Goal: Complete application form: Complete application form

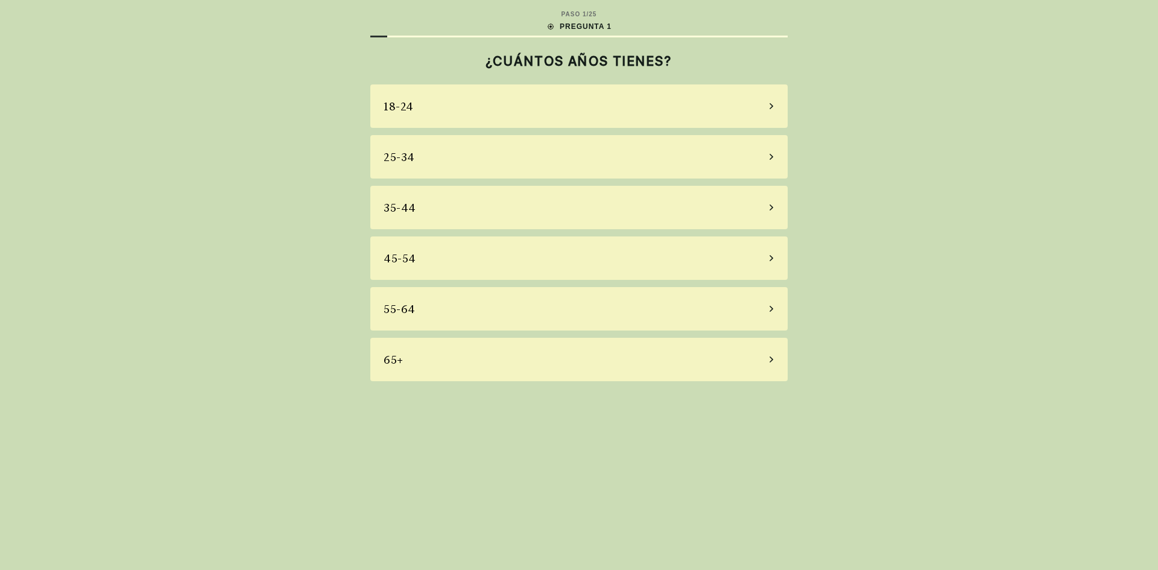
click at [768, 258] on icon at bounding box center [771, 258] width 6 height 11
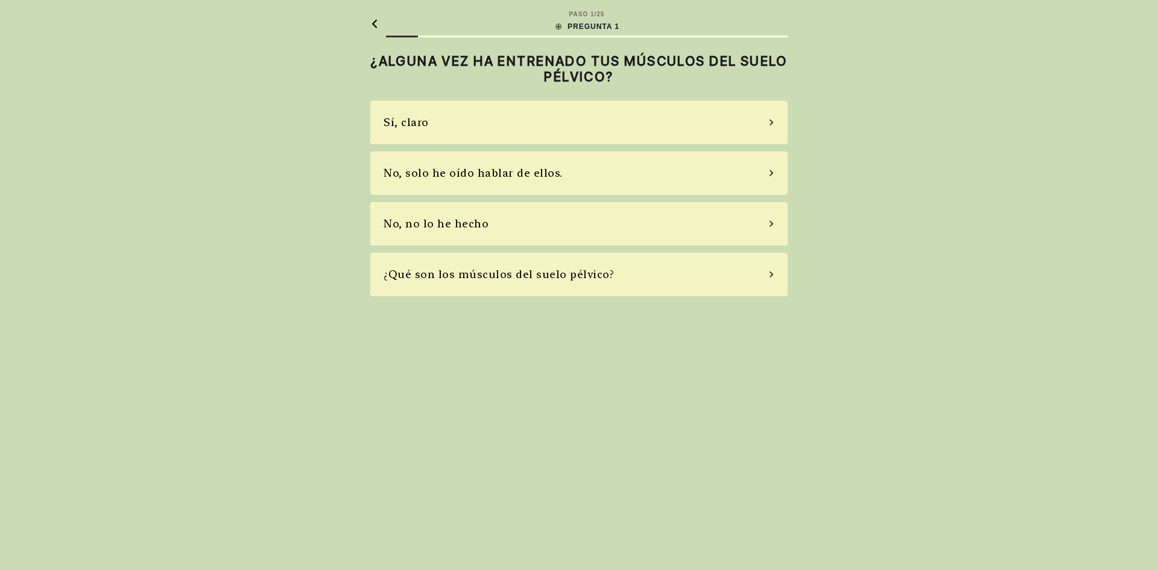
click at [774, 226] on icon at bounding box center [771, 223] width 6 height 11
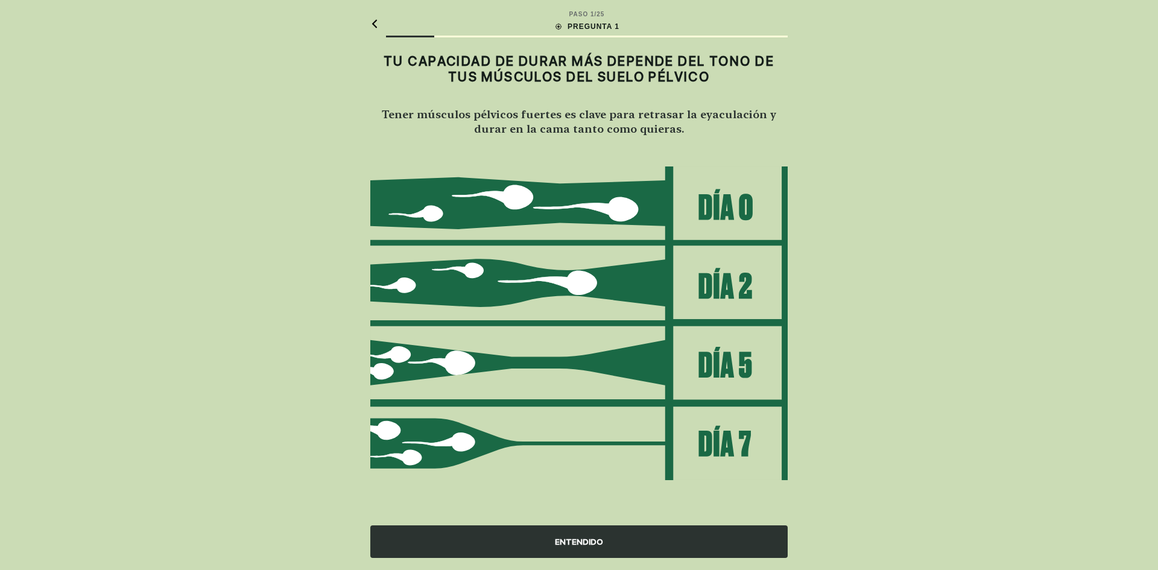
click at [570, 541] on font "ENTENDIDO" at bounding box center [579, 542] width 48 height 10
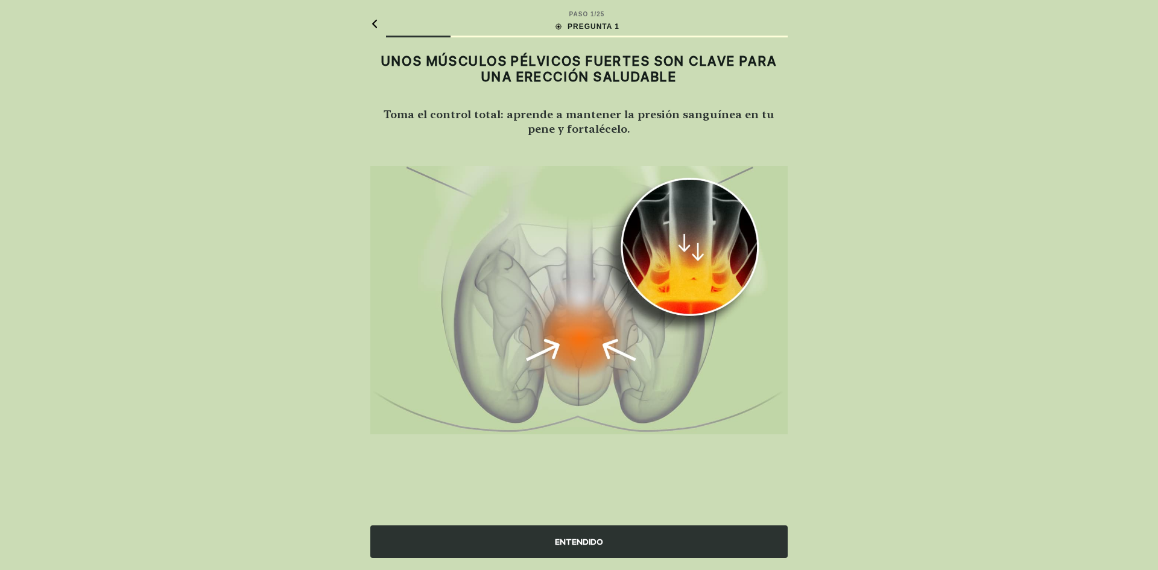
click at [583, 539] on font "ENTENDIDO" at bounding box center [579, 542] width 48 height 10
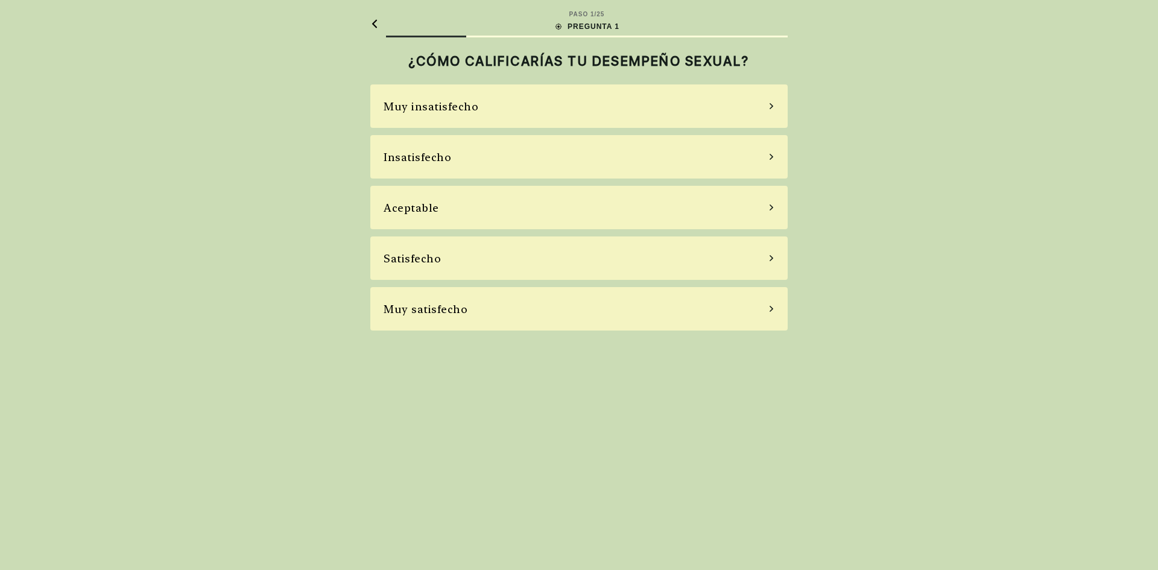
click at [771, 259] on icon at bounding box center [771, 258] width 4 height 6
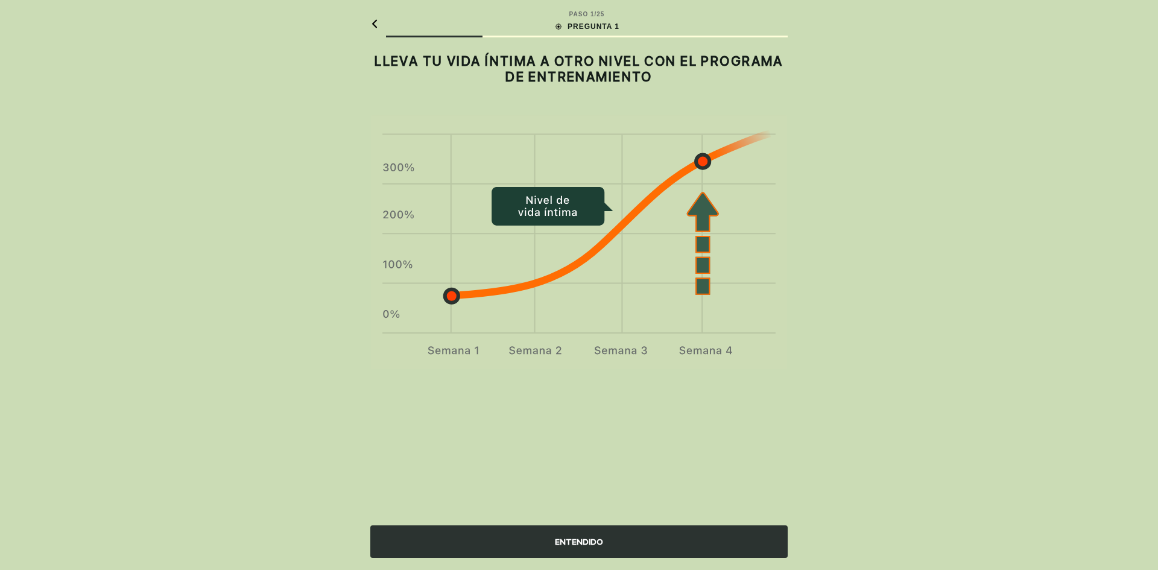
click at [567, 536] on font "ENTENDIDO" at bounding box center [579, 542] width 48 height 13
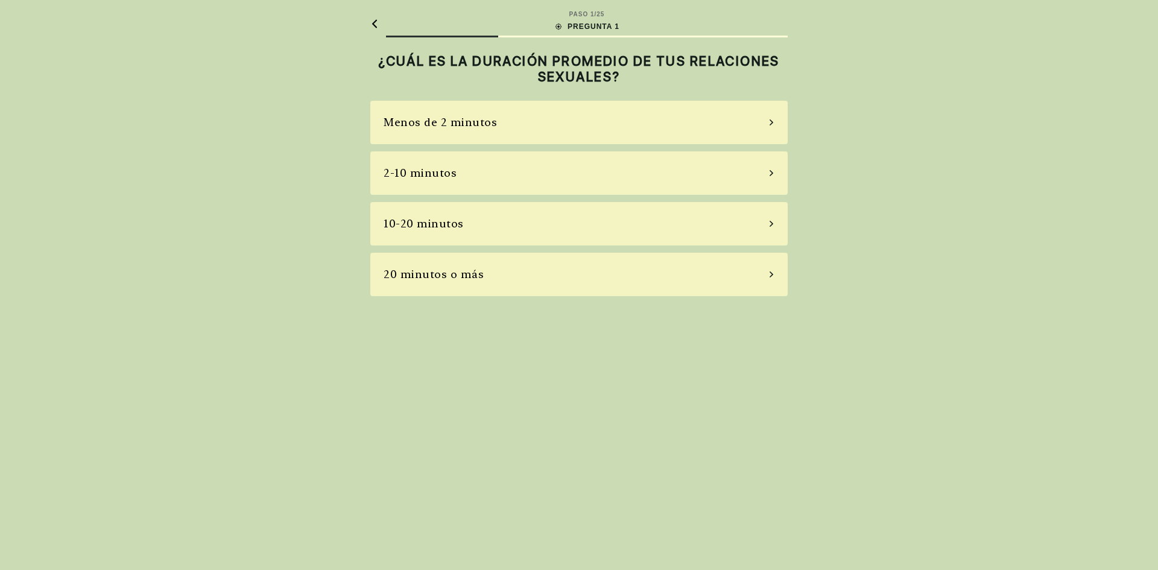
click at [751, 226] on div "10-20 minutos" at bounding box center [578, 223] width 417 height 43
click at [771, 174] on icon at bounding box center [771, 173] width 4 height 6
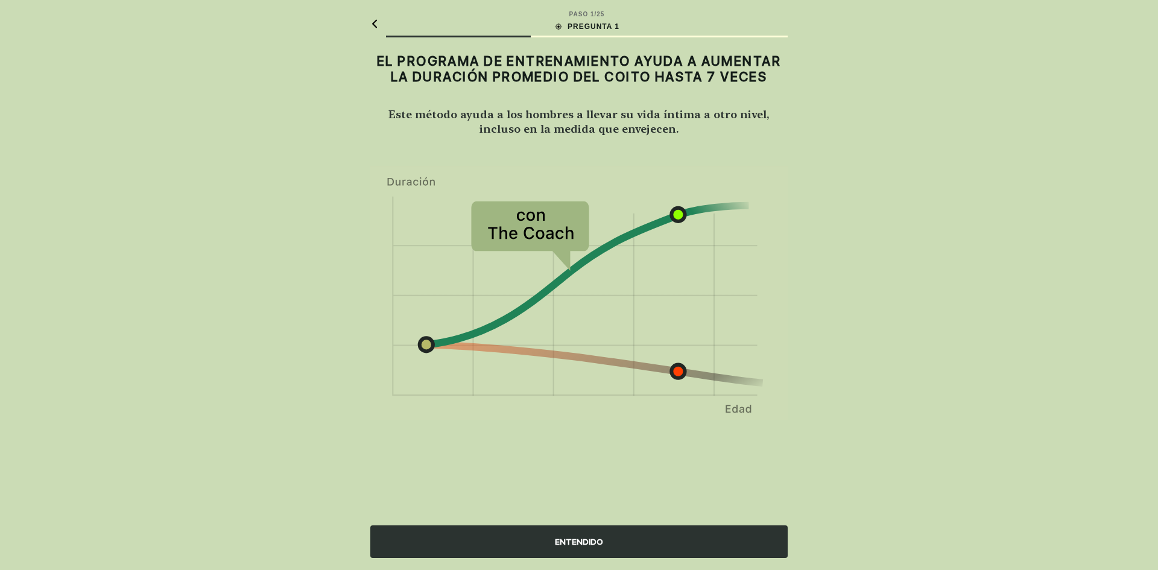
click at [584, 537] on font "ENTENDIDO" at bounding box center [579, 542] width 48 height 10
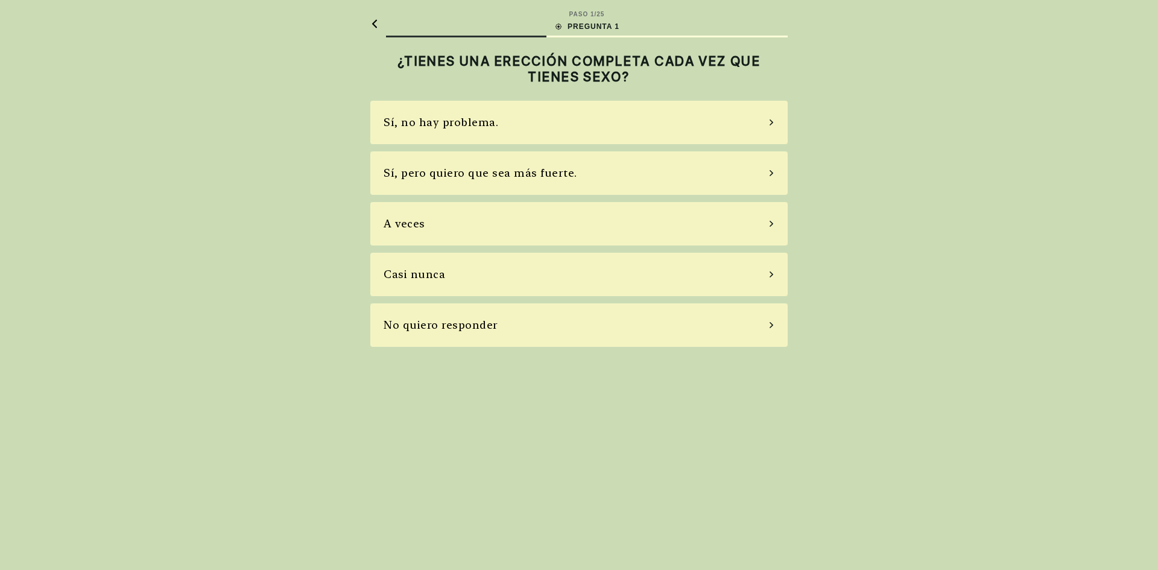
click at [773, 121] on icon at bounding box center [771, 122] width 6 height 11
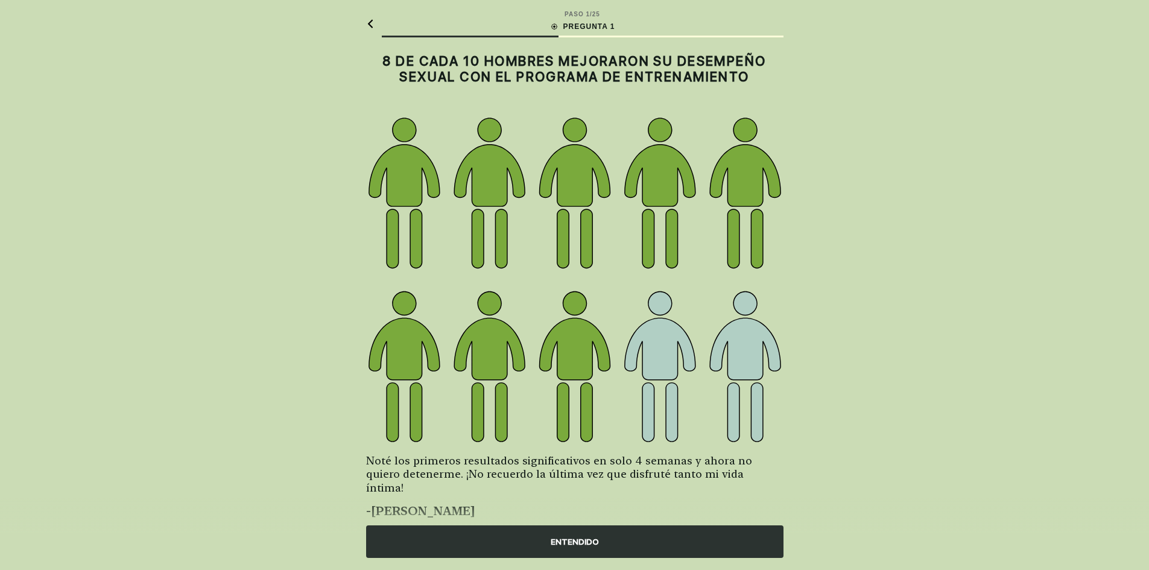
click at [567, 540] on font "ENTENDIDO" at bounding box center [575, 542] width 48 height 10
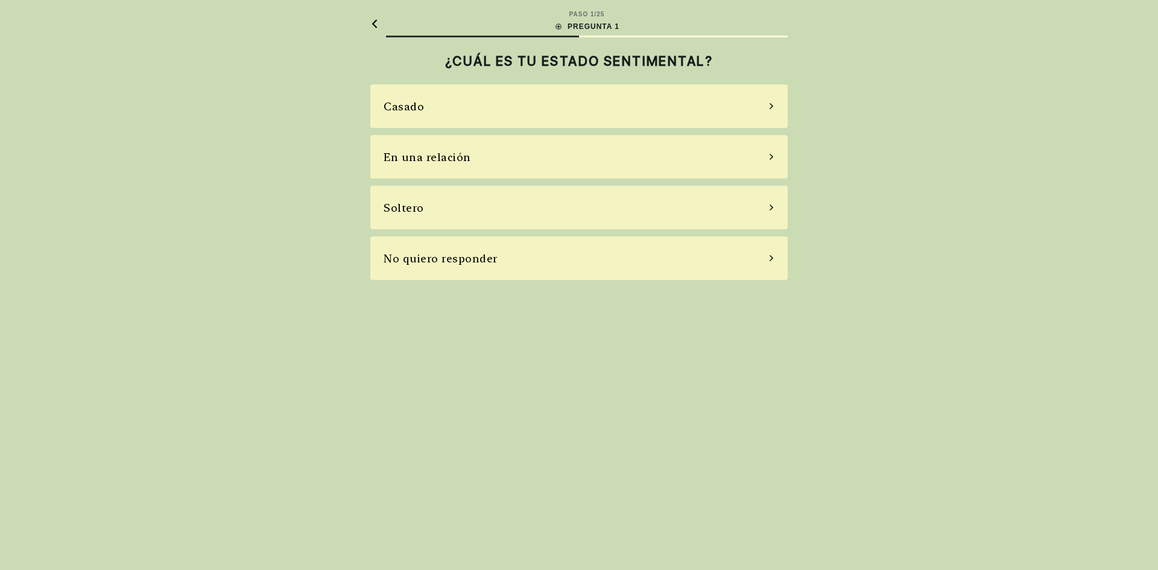
click at [773, 107] on icon at bounding box center [771, 106] width 6 height 11
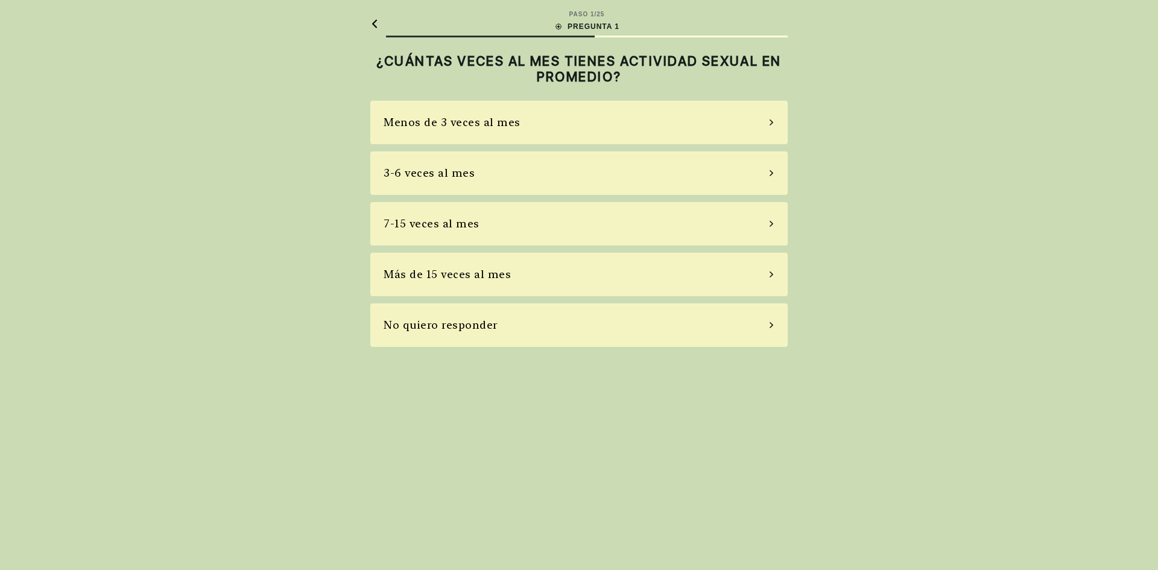
click at [766, 224] on div "7-15 veces al mes" at bounding box center [578, 223] width 417 height 43
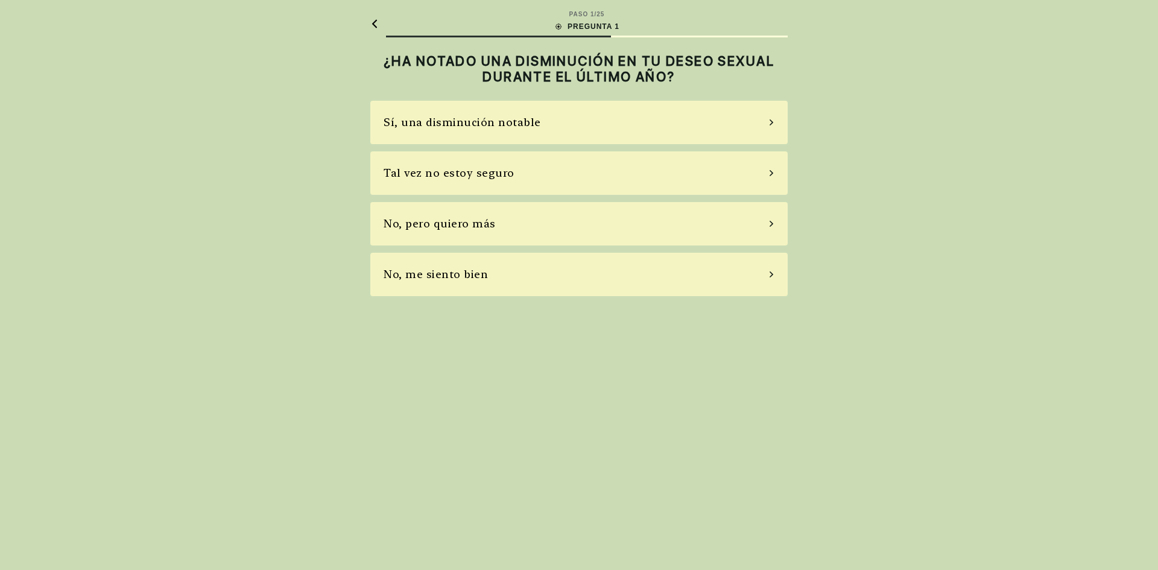
click at [773, 223] on icon at bounding box center [771, 224] width 4 height 6
click at [766, 221] on div "No, no tomo" at bounding box center [578, 223] width 417 height 43
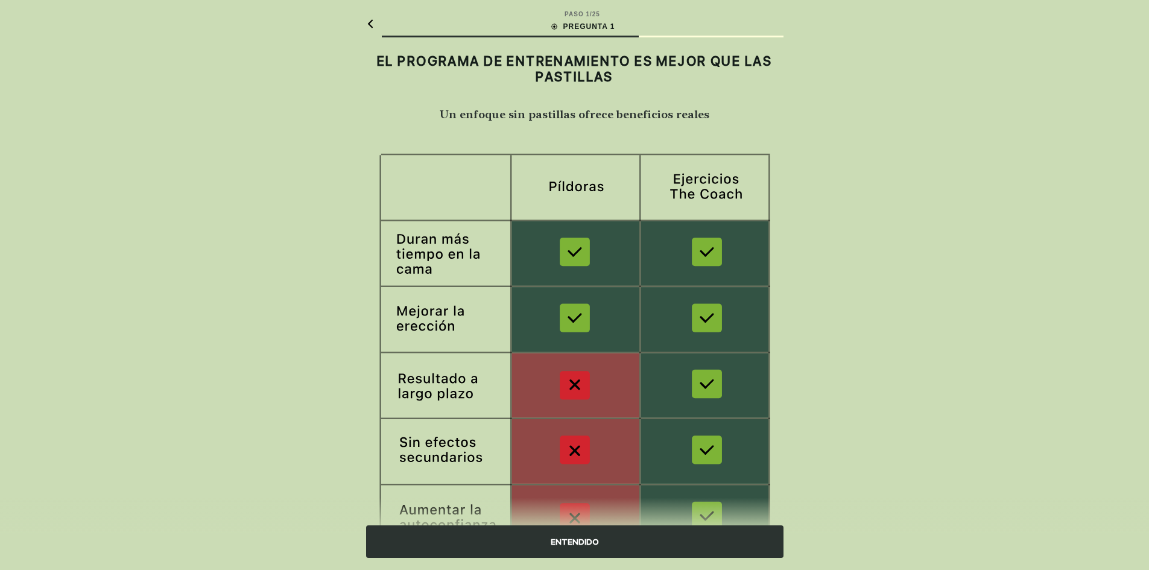
click at [560, 536] on font "ENTENDIDO" at bounding box center [575, 542] width 48 height 13
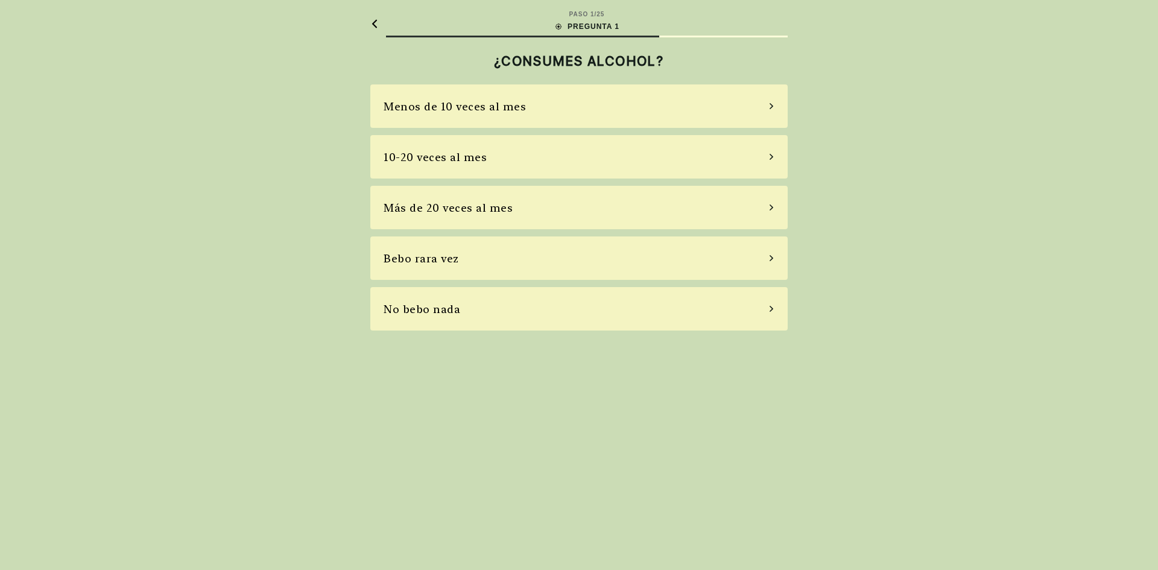
click at [771, 103] on icon at bounding box center [771, 106] width 6 height 11
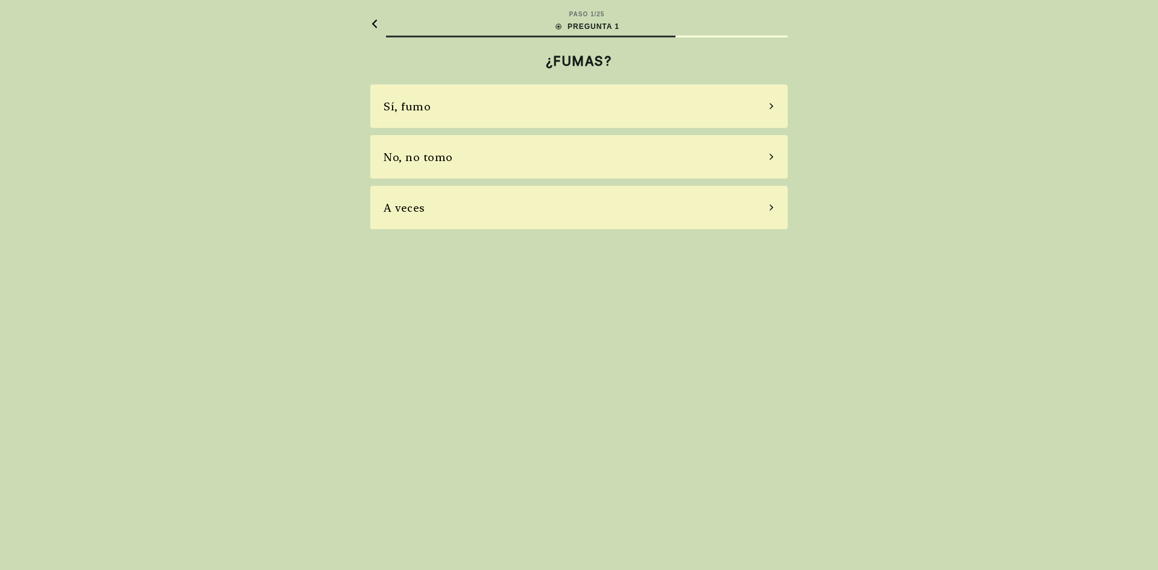
click at [763, 207] on div "A veces" at bounding box center [578, 207] width 417 height 43
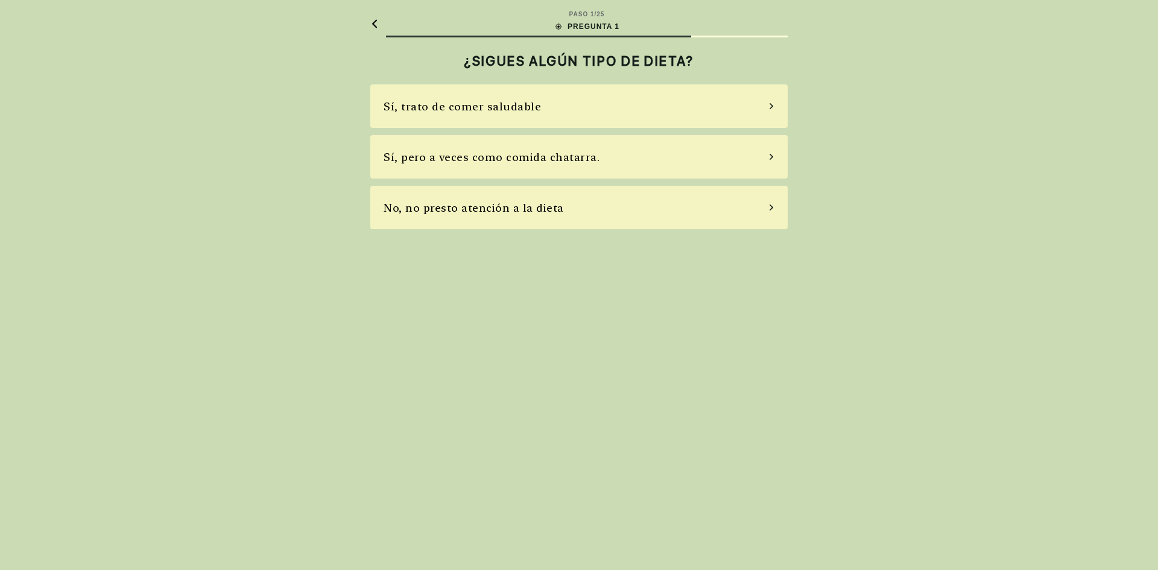
click at [769, 103] on icon at bounding box center [771, 106] width 6 height 11
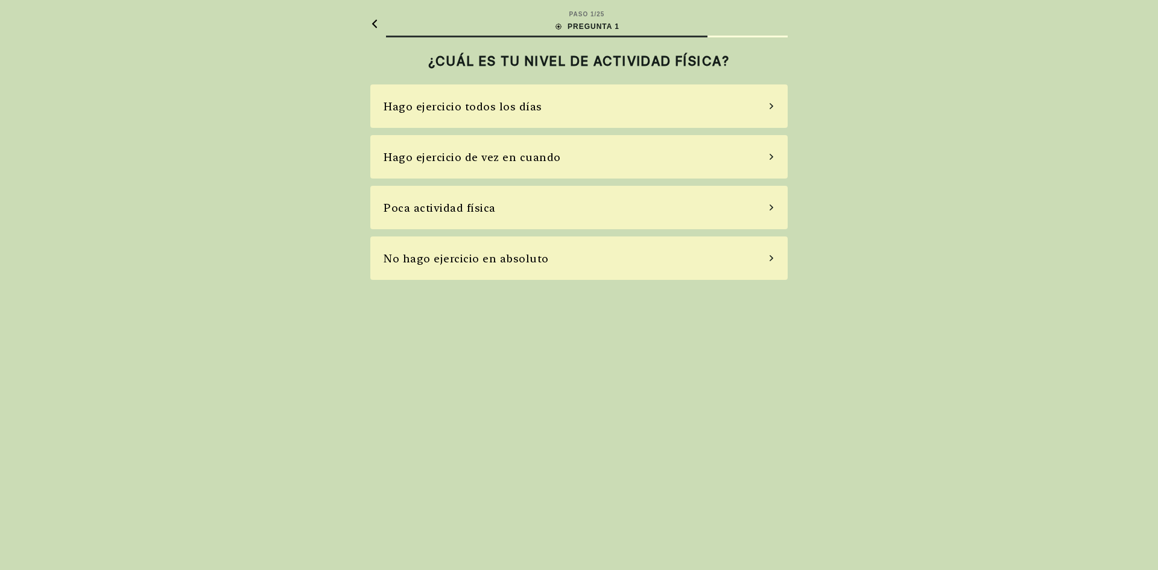
click at [773, 104] on icon at bounding box center [771, 106] width 6 height 11
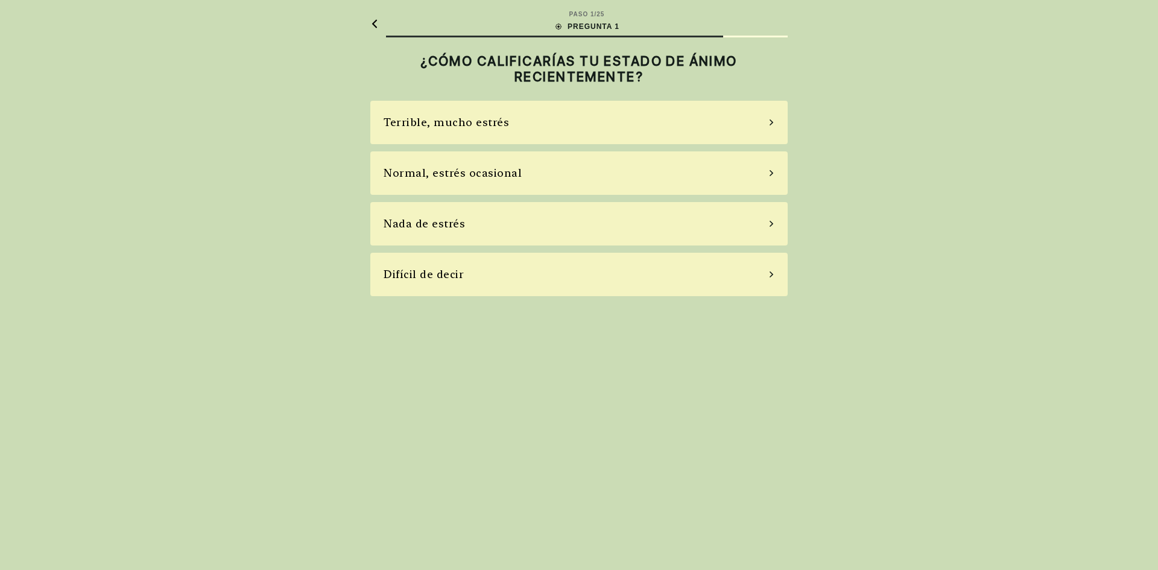
click at [766, 172] on div "Normal, estrés ocasional" at bounding box center [578, 172] width 417 height 43
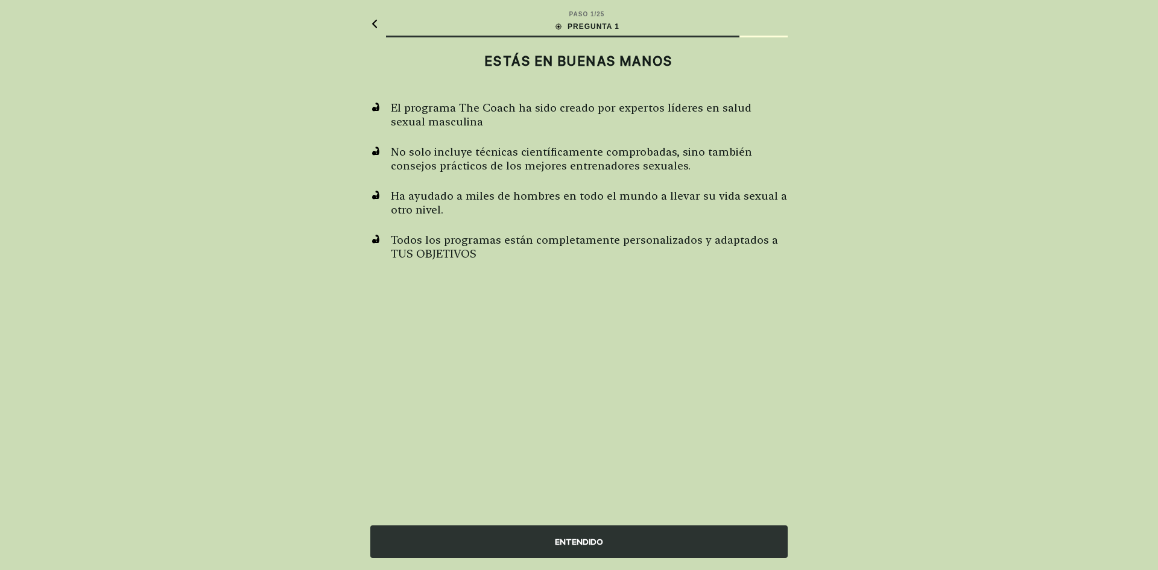
click at [563, 537] on font "ENTENDIDO" at bounding box center [579, 542] width 48 height 10
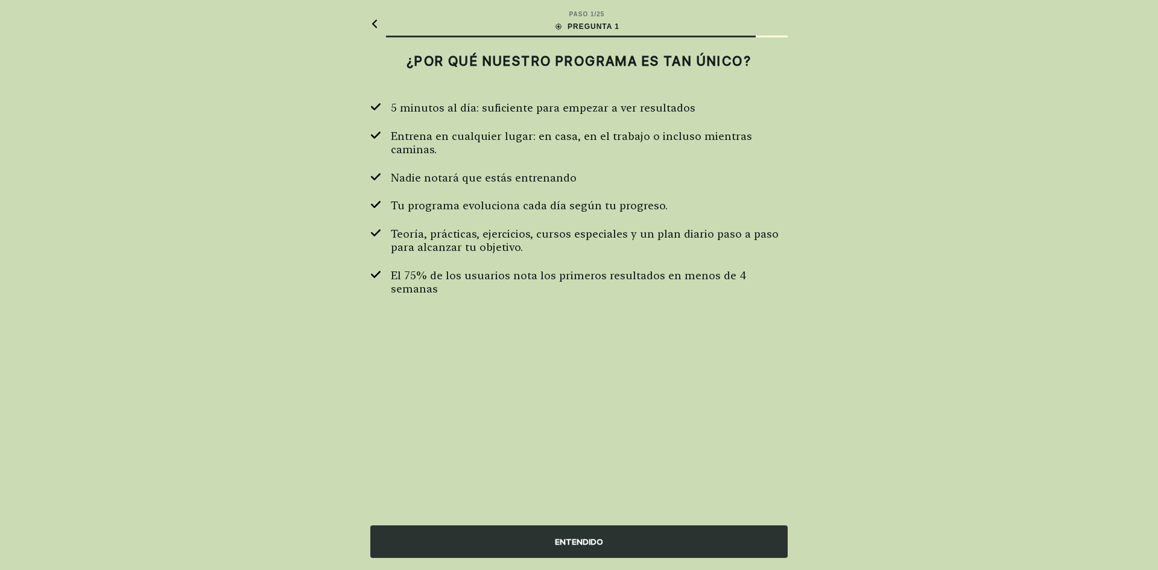
click at [592, 543] on font "ENTENDIDO" at bounding box center [579, 542] width 48 height 10
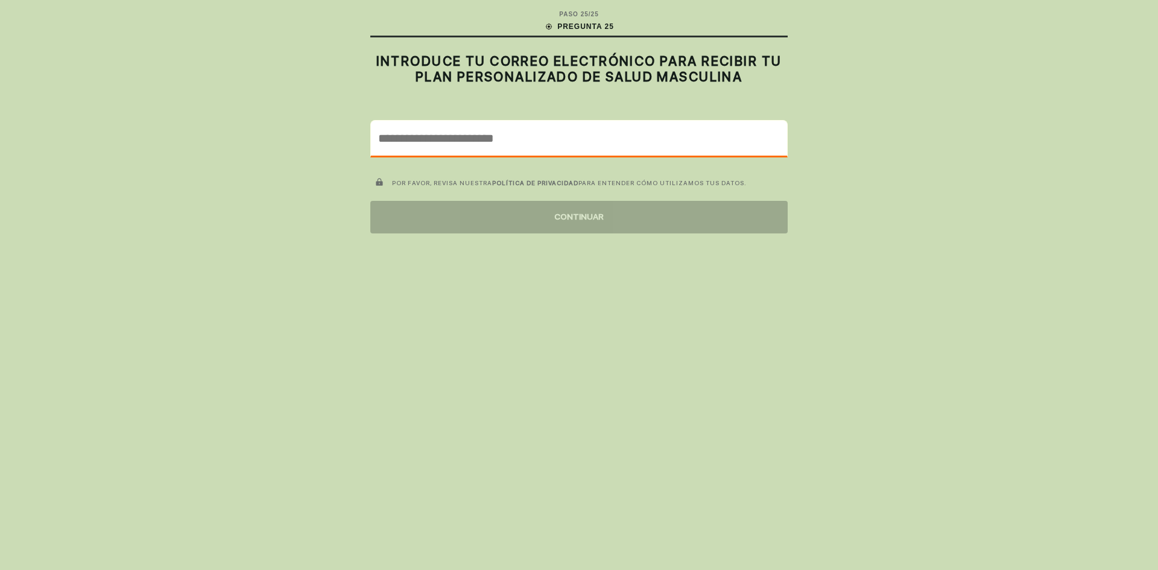
click at [415, 148] on input "email" at bounding box center [579, 138] width 416 height 35
